Goal: Obtain resource: Obtain resource

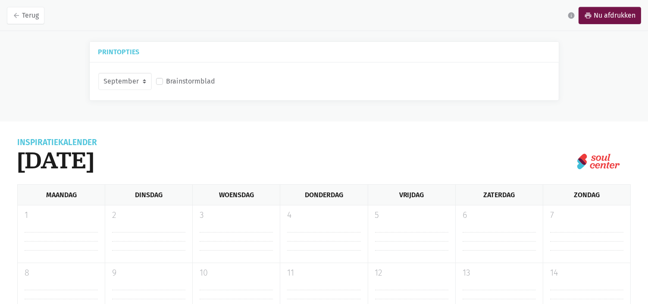
click at [166, 81] on label "Brainstormblad" at bounding box center [190, 81] width 49 height 11
click at [158, 81] on input "Brainstormblad" at bounding box center [159, 80] width 7 height 9
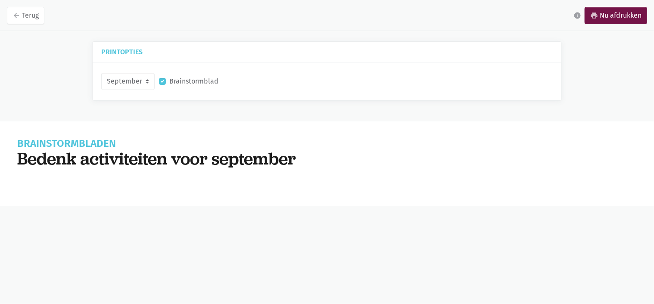
click at [169, 81] on label "Brainstormblad" at bounding box center [193, 81] width 49 height 11
click at [159, 81] on input "Brainstormblad" at bounding box center [162, 80] width 7 height 9
checkbox input "false"
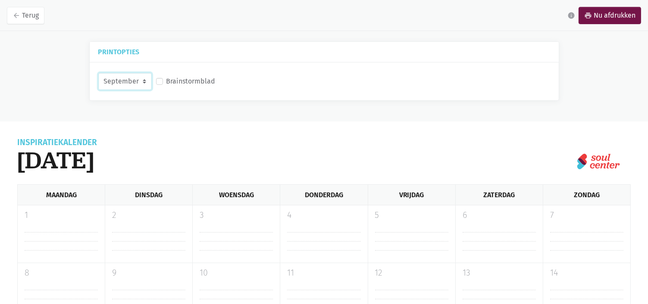
click at [140, 81] on select "September Oktober November December" at bounding box center [124, 81] width 53 height 17
click at [98, 73] on select "September Oktober November December" at bounding box center [124, 81] width 53 height 17
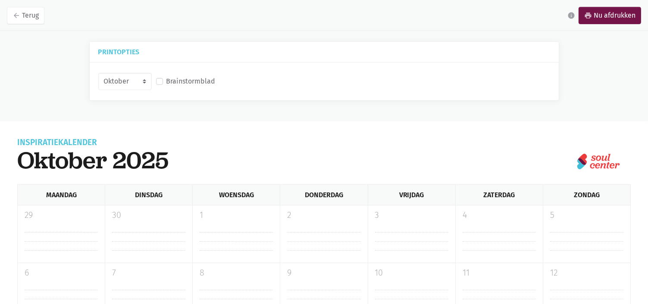
click at [346, 161] on div "Inspiratiekalender oktober 2025" at bounding box center [318, 162] width 603 height 46
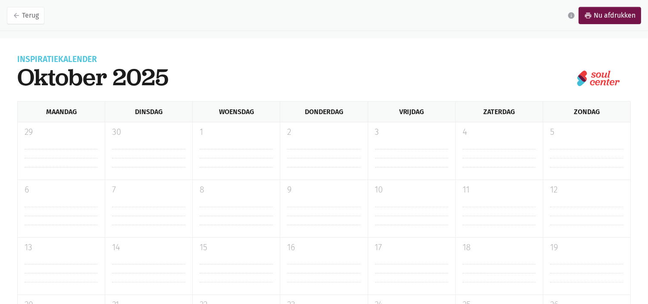
scroll to position [43, 0]
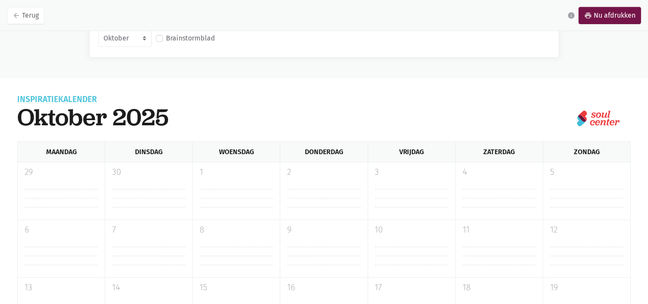
select select "9-2025"
